Goal: Check status: Check status

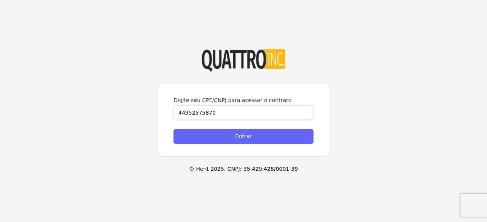
type input "44952575870"
click at [262, 135] on input "Entrar" at bounding box center [243, 136] width 140 height 15
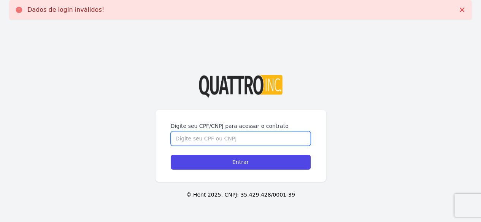
click at [208, 137] on input "Digite seu CPF/CNPJ para acessar o contrato" at bounding box center [241, 139] width 140 height 14
type input "44952575870"
click at [171, 155] on input "Entrar" at bounding box center [241, 162] width 140 height 15
